Goal: Information Seeking & Learning: Learn about a topic

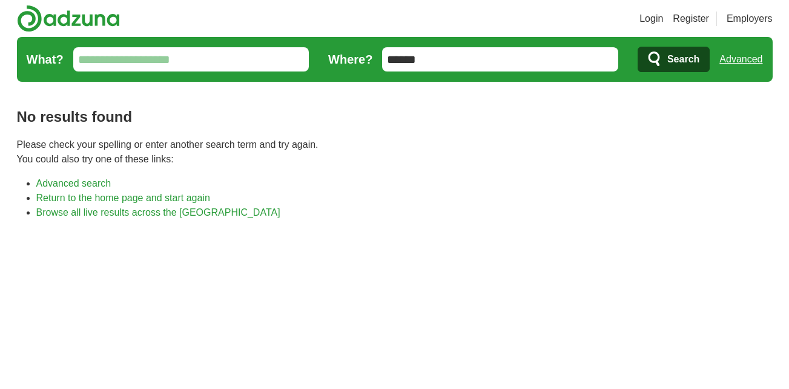
click at [381, 93] on div "Login Register Employers job, company, title Salary Salary Select a salary rang…" at bounding box center [394, 319] width 775 height 638
type input "*****"
click at [638, 47] on button "Search" at bounding box center [674, 59] width 72 height 25
click at [659, 61] on icon "submit" at bounding box center [655, 59] width 15 height 17
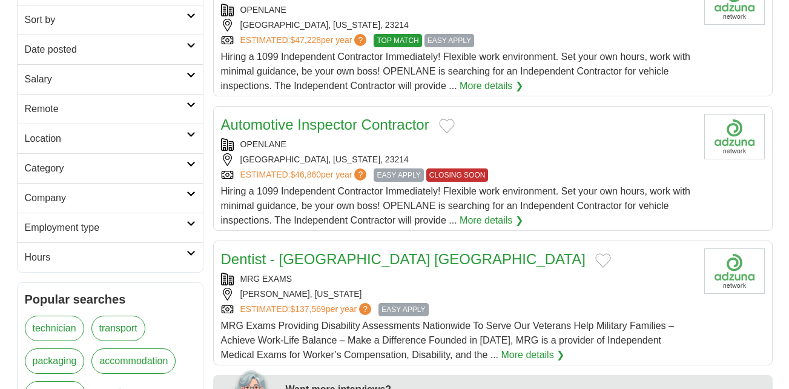
scroll to position [126, 0]
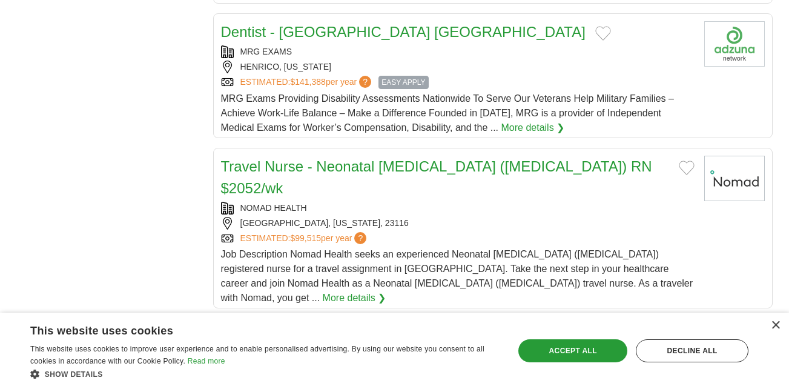
scroll to position [1235, 0]
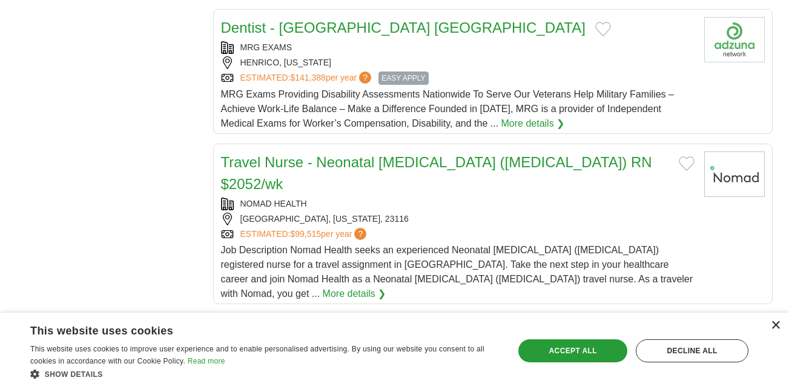
click at [775, 325] on div "×" at bounding box center [775, 325] width 9 height 9
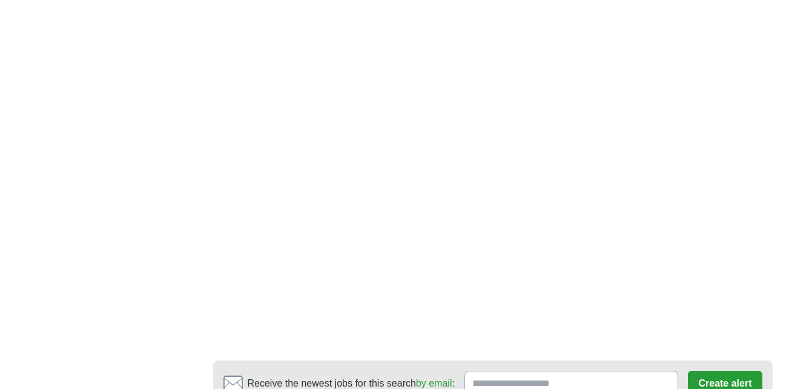
scroll to position [1848, 0]
